Goal: Entertainment & Leisure: Browse casually

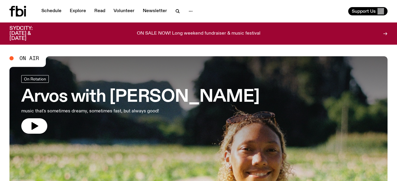
click at [43, 116] on link "Arvos with [PERSON_NAME] music that's sometimes dreamy, sometimes fast, but alw…" at bounding box center [140, 104] width 238 height 58
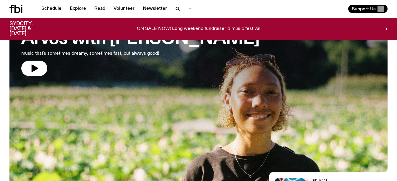
scroll to position [59, 0]
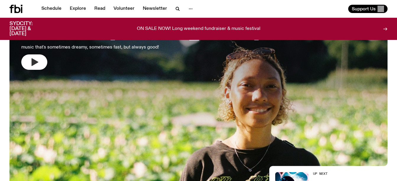
click at [32, 58] on icon "button" at bounding box center [34, 61] width 9 height 9
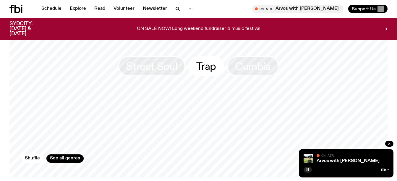
scroll to position [532, 0]
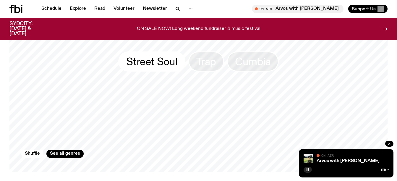
drag, startPoint x: 144, startPoint y: 60, endPoint x: 144, endPoint y: 65, distance: 4.8
click at [144, 60] on span "Street Soul" at bounding box center [151, 62] width 51 height 12
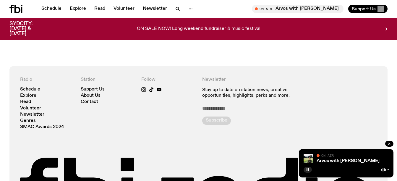
scroll to position [58, 0]
